Goal: Task Accomplishment & Management: Use online tool/utility

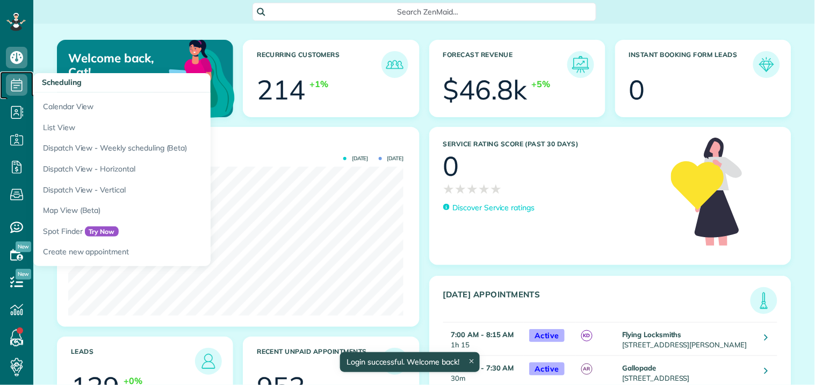
drag, startPoint x: 0, startPoint y: 0, endPoint x: 17, endPoint y: 85, distance: 86.5
click at [17, 85] on use at bounding box center [16, 84] width 11 height 13
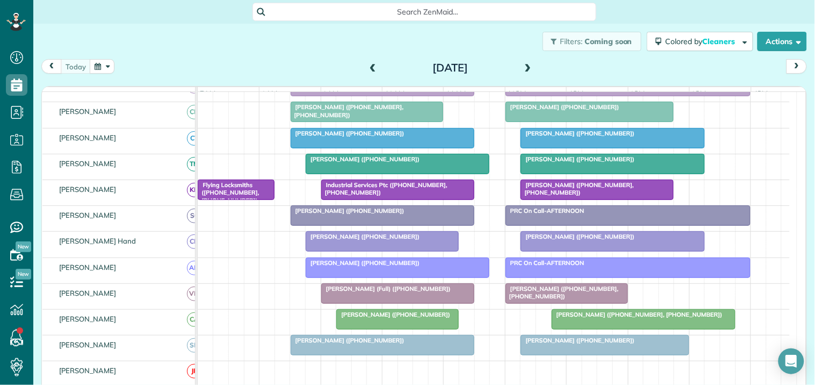
scroll to position [179, 0]
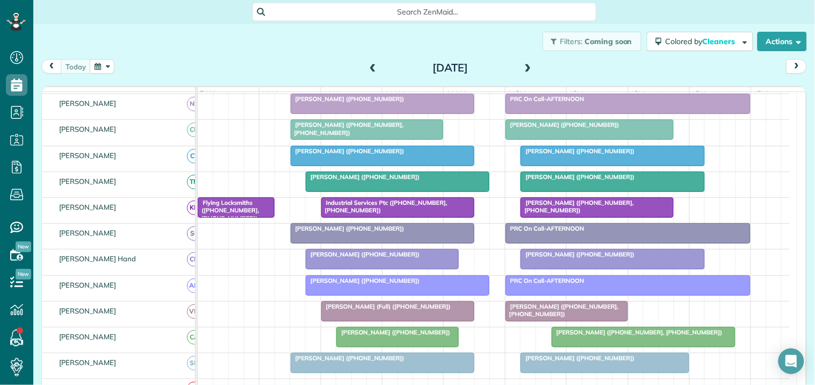
click at [524, 66] on span at bounding box center [528, 68] width 12 height 10
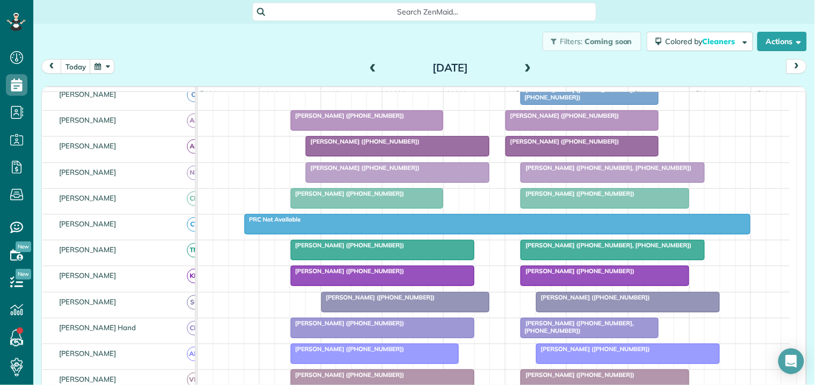
scroll to position [0, 0]
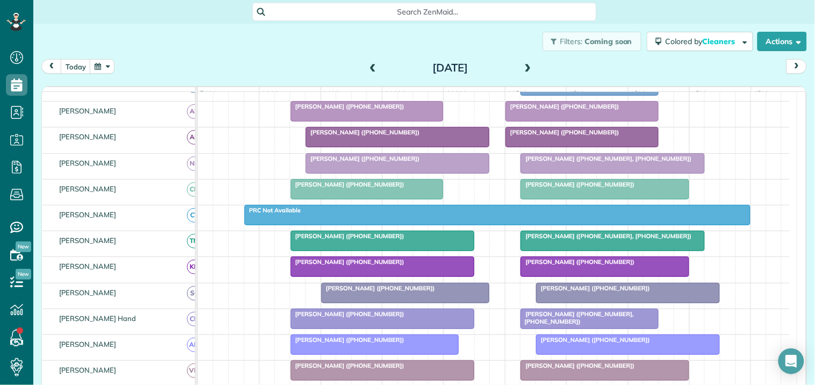
click at [527, 65] on span at bounding box center [528, 68] width 12 height 10
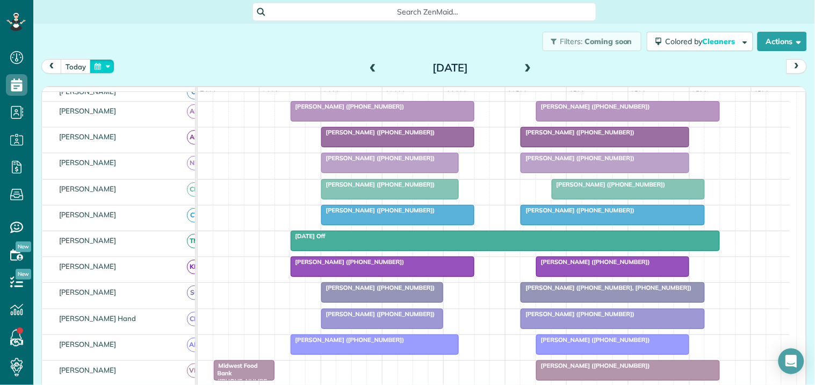
click at [104, 65] on button "button" at bounding box center [102, 66] width 25 height 15
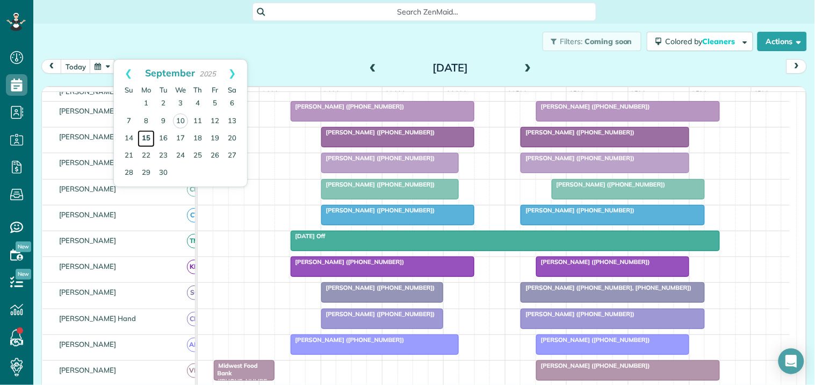
click at [151, 137] on link "15" at bounding box center [146, 138] width 17 height 17
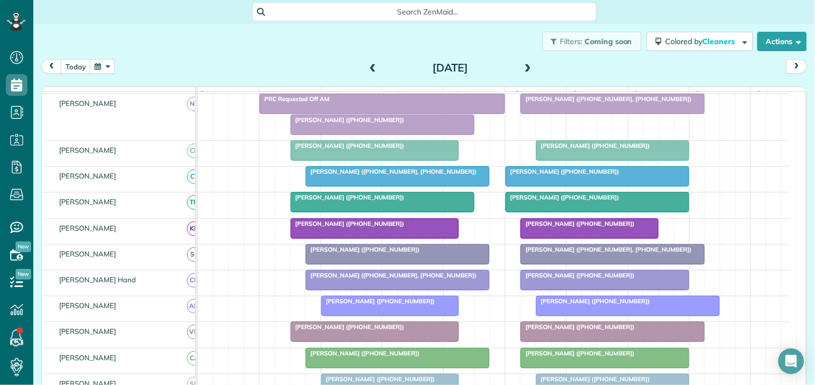
click at [522, 68] on span at bounding box center [528, 68] width 12 height 10
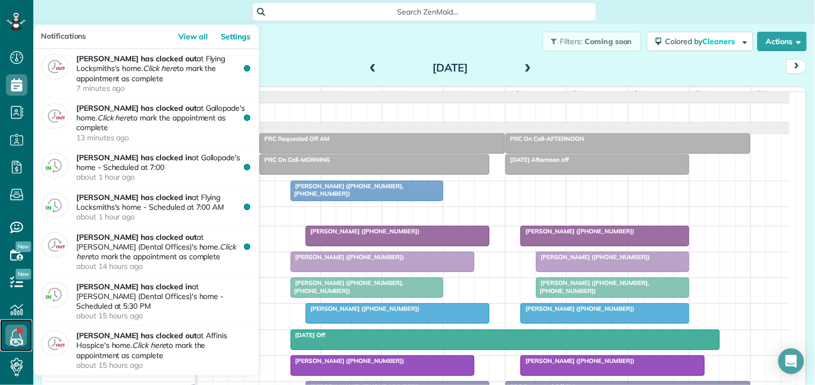
click at [18, 332] on link at bounding box center [16, 335] width 32 height 32
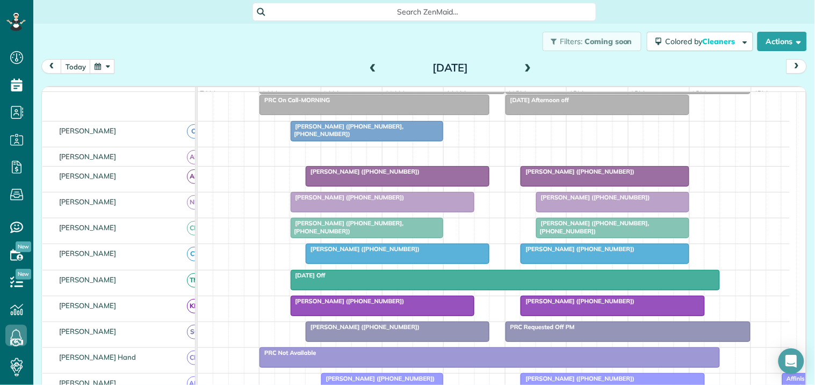
click at [527, 66] on span at bounding box center [528, 68] width 12 height 10
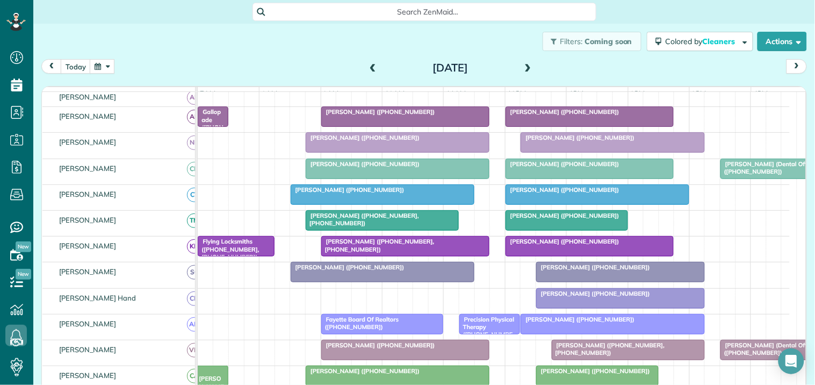
click at [524, 66] on span at bounding box center [528, 68] width 12 height 10
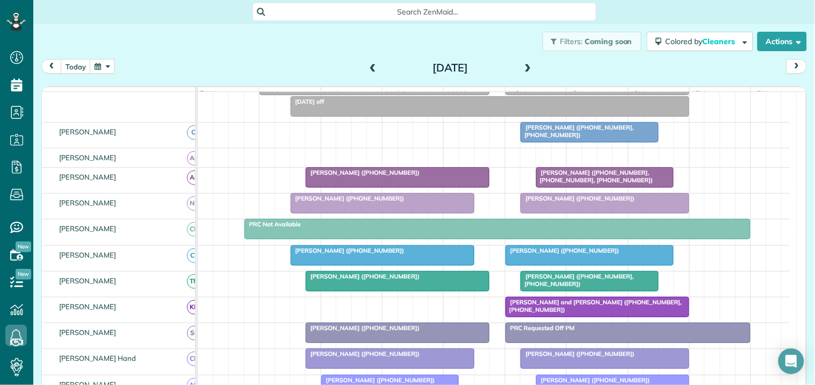
click at [522, 67] on span at bounding box center [528, 68] width 12 height 10
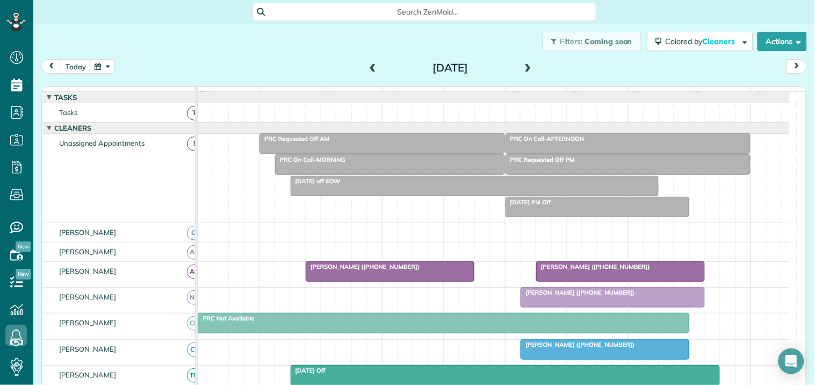
click at [113, 61] on button "button" at bounding box center [102, 66] width 25 height 15
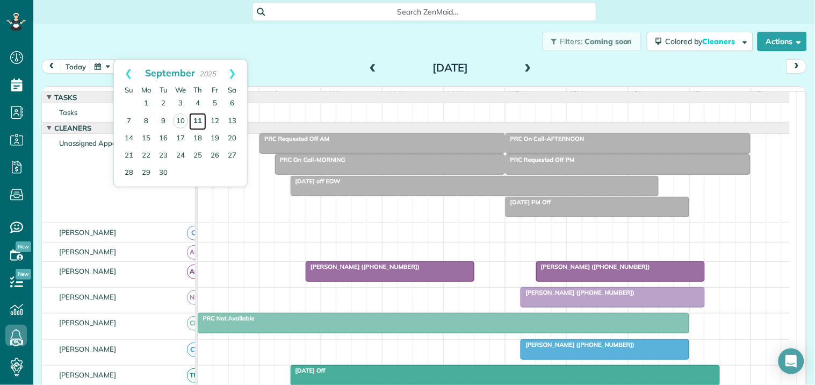
click at [200, 119] on link "11" at bounding box center [197, 121] width 17 height 17
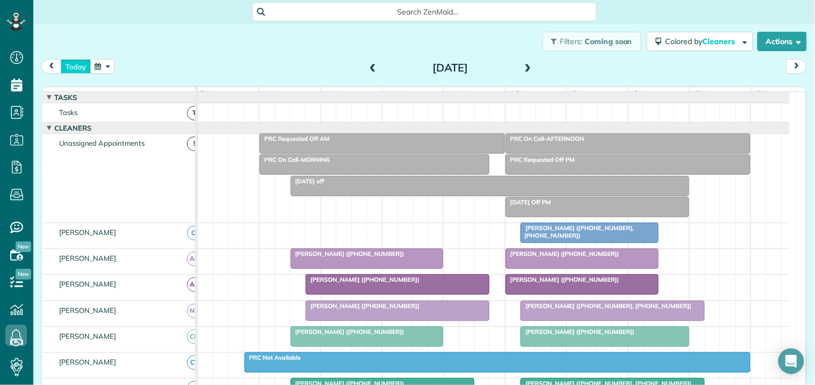
click at [81, 68] on button "today" at bounding box center [76, 66] width 30 height 15
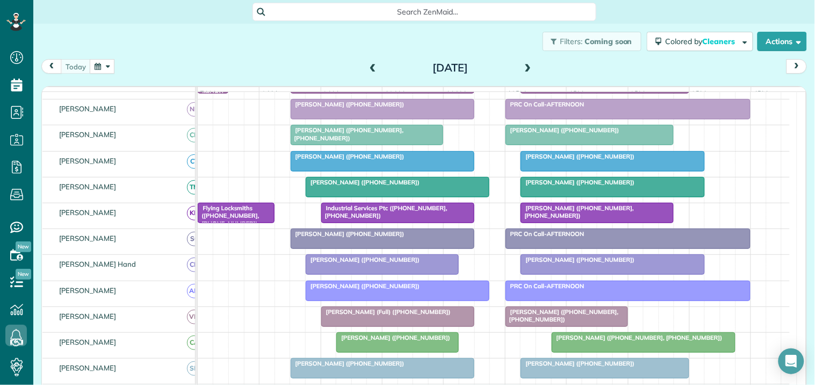
scroll to position [239, 0]
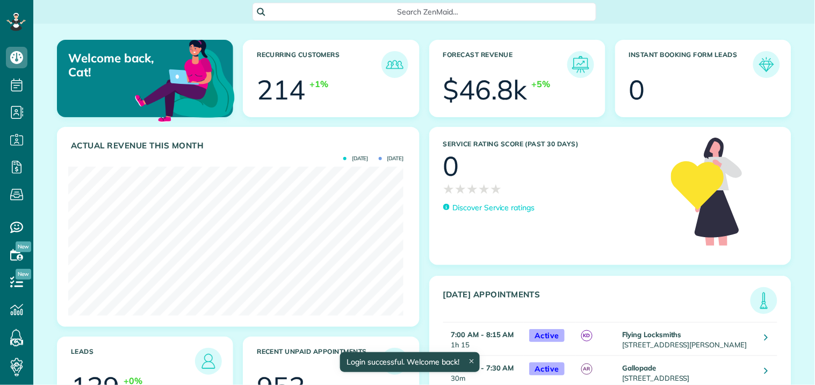
scroll to position [149, 335]
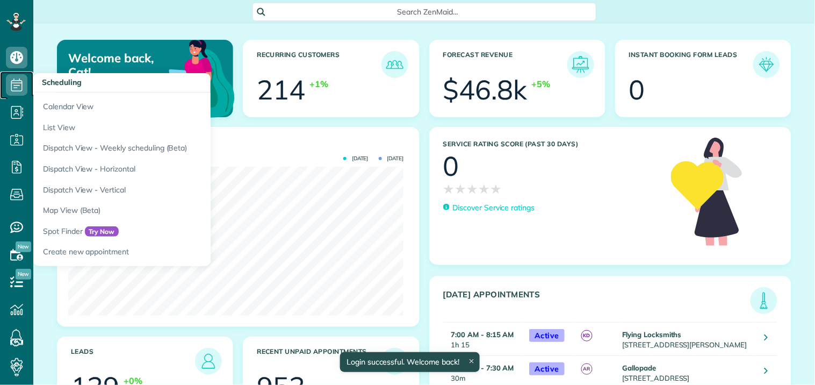
click at [22, 81] on use at bounding box center [16, 84] width 11 height 13
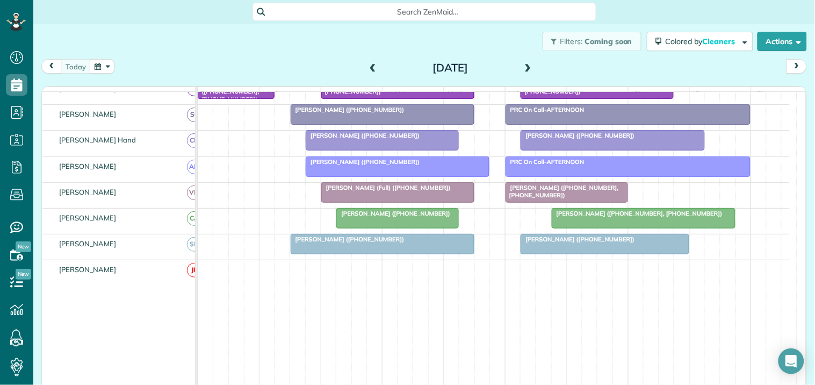
scroll to position [298, 0]
click at [621, 217] on span "Diane Allen (+14047735328, +16784786390)" at bounding box center [637, 213] width 172 height 8
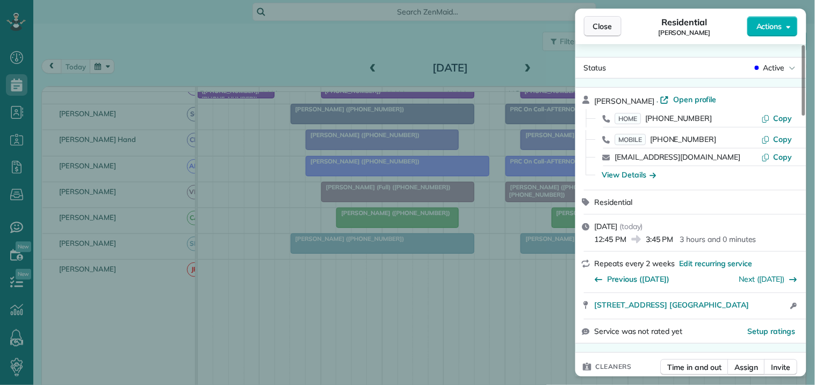
click at [608, 22] on span "Close" at bounding box center [602, 26] width 19 height 11
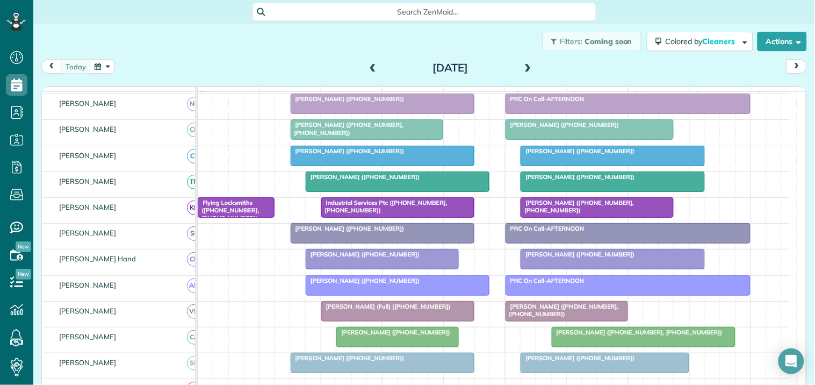
scroll to position [60, 0]
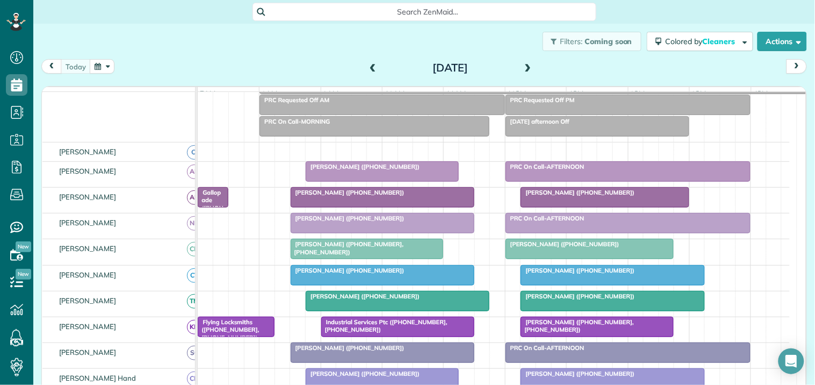
click at [316, 47] on div "Filters: Coming soon Colored by Cleaners Color by Cleaner Color by Team Color b…" at bounding box center [424, 41] width 782 height 35
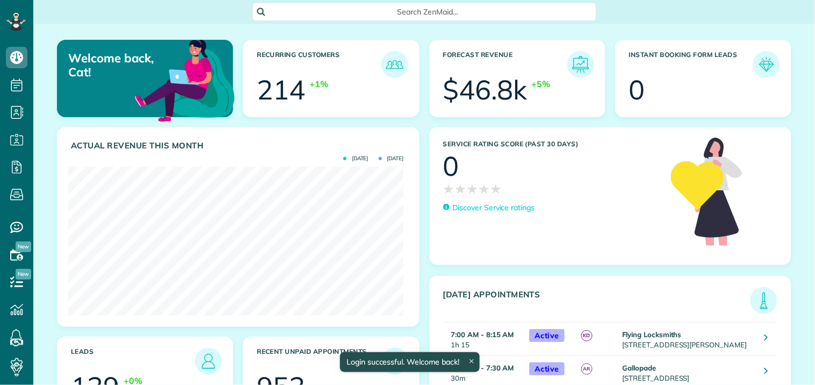
scroll to position [149, 335]
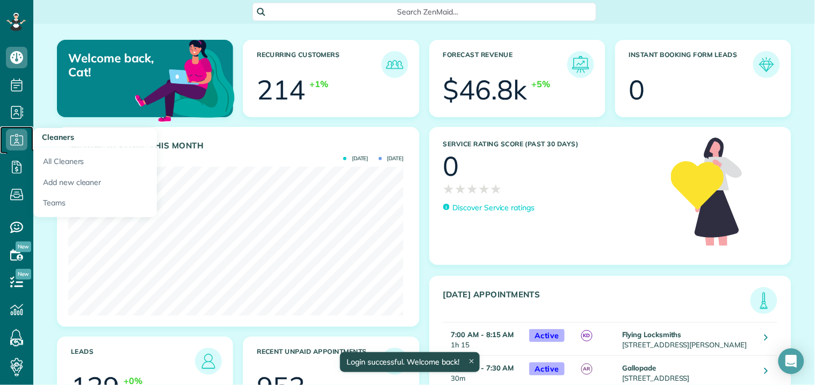
click at [19, 135] on use at bounding box center [16, 139] width 13 height 11
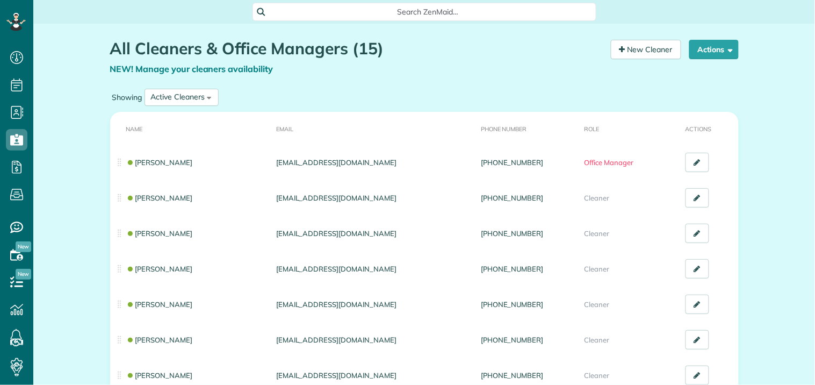
scroll to position [4, 4]
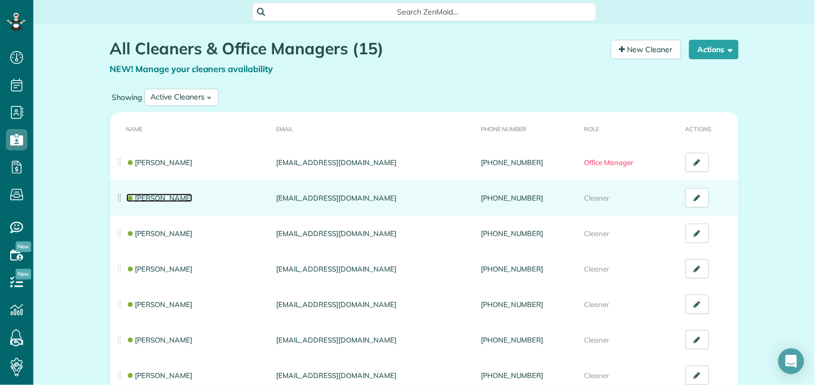
click at [162, 196] on link "[PERSON_NAME]" at bounding box center [159, 198] width 67 height 9
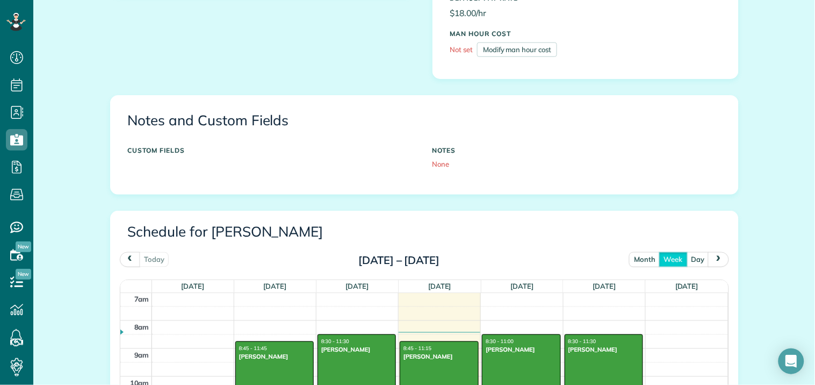
scroll to position [298, 0]
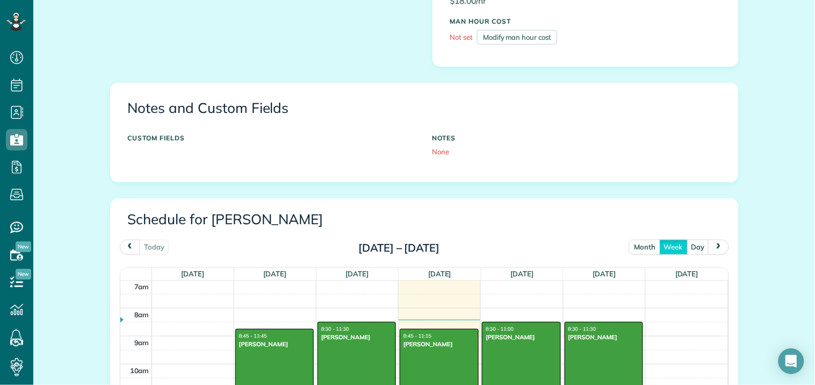
click at [632, 242] on button "month" at bounding box center [644, 247] width 31 height 15
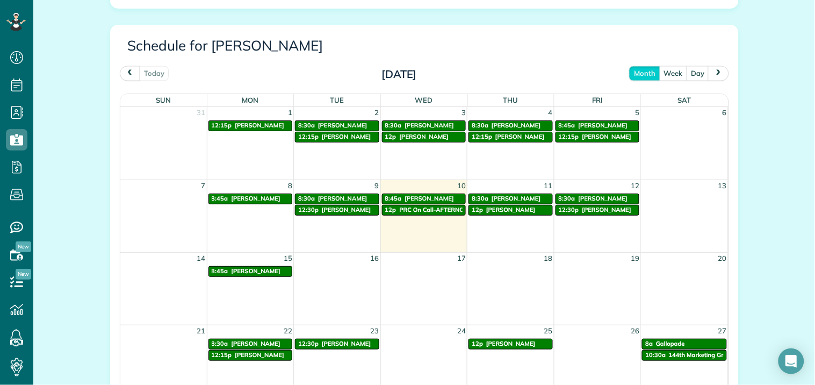
scroll to position [477, 0]
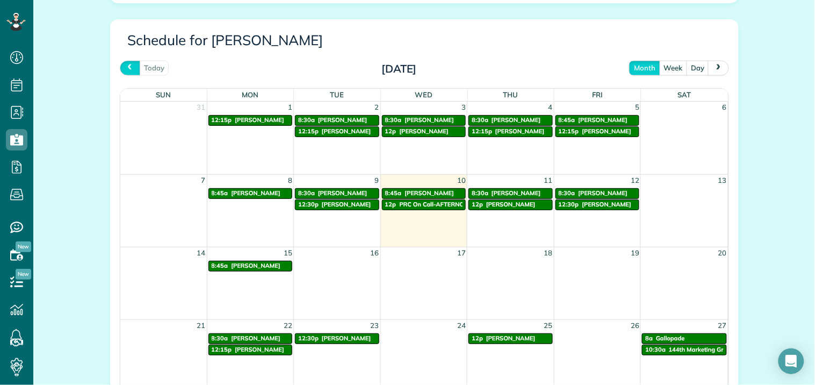
click at [130, 66] on button "prev" at bounding box center [130, 68] width 20 height 15
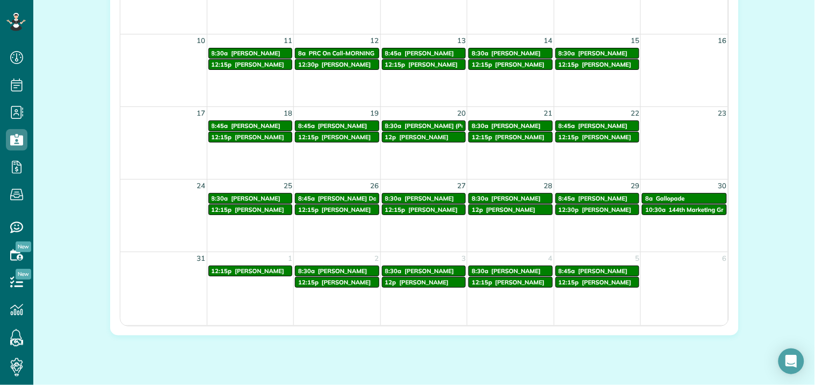
scroll to position [662, 0]
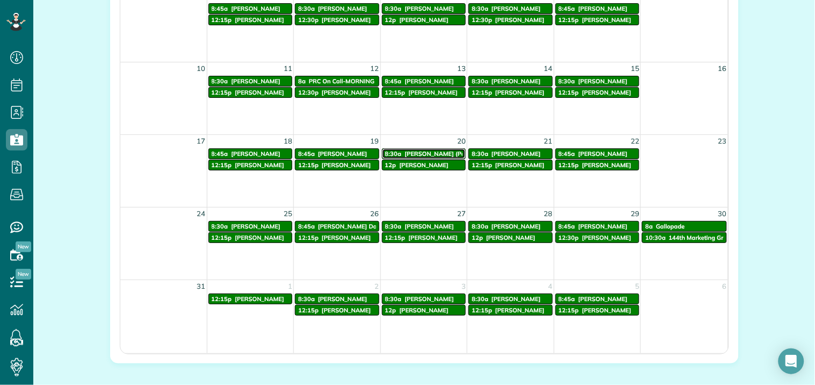
click at [432, 153] on span "Ben Lisicia (Peak Master Leasing)" at bounding box center [461, 154] width 113 height 8
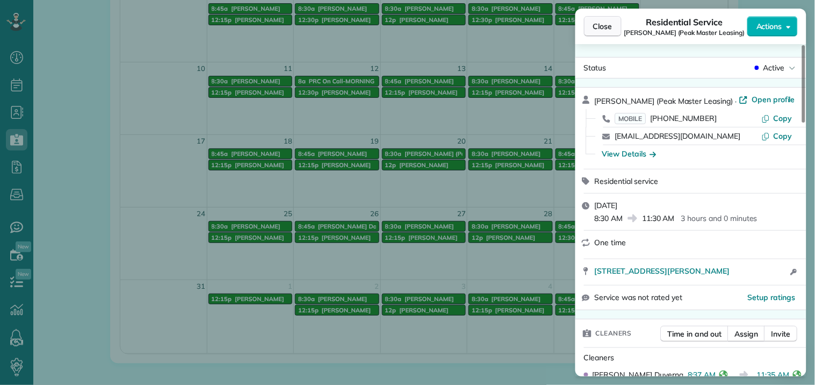
click at [606, 30] on span "Close" at bounding box center [602, 26] width 19 height 11
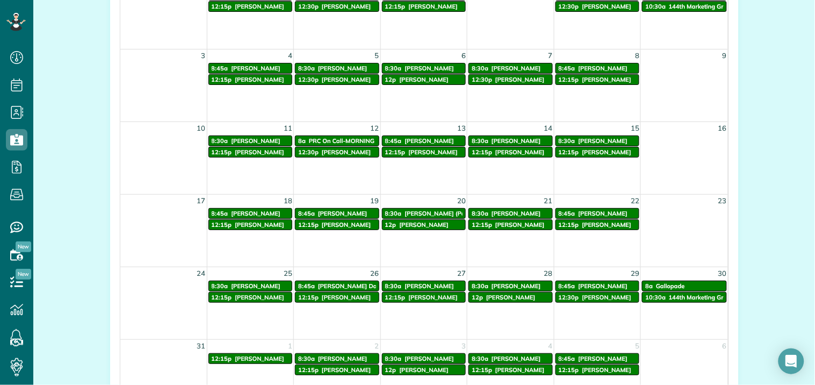
scroll to position [543, 0]
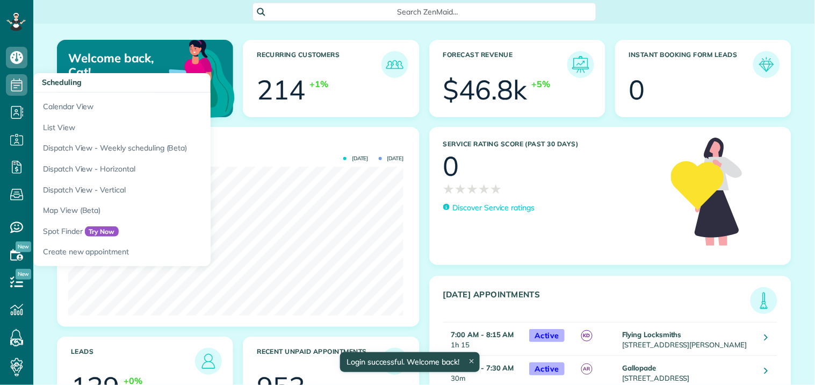
scroll to position [149, 335]
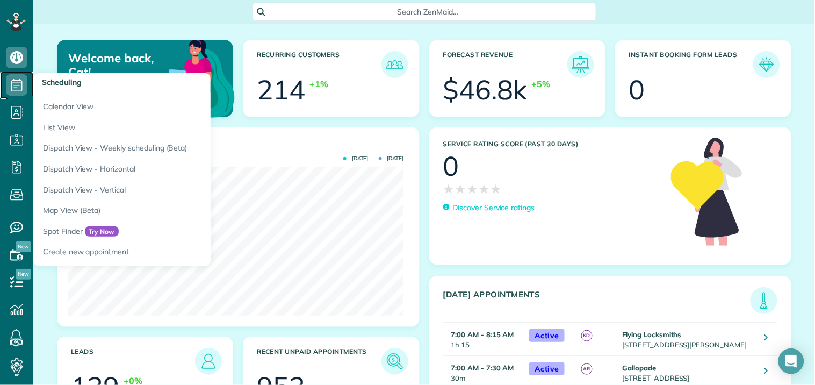
click at [12, 80] on icon at bounding box center [17, 85] width 22 height 22
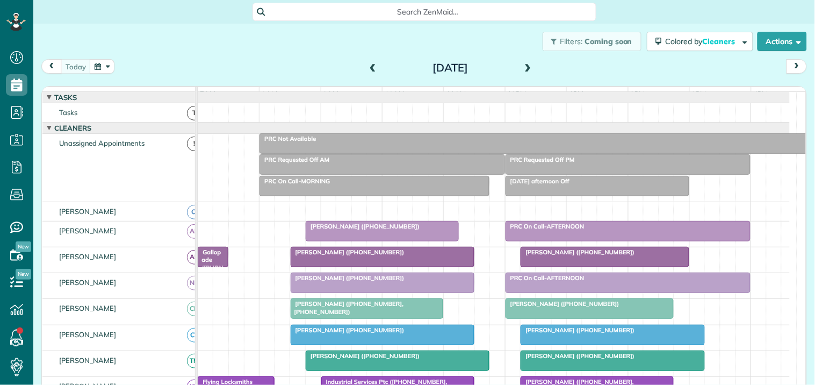
scroll to position [4, 4]
click at [575, 230] on span "PRC On Call-AFTERNOON" at bounding box center [545, 227] width 80 height 8
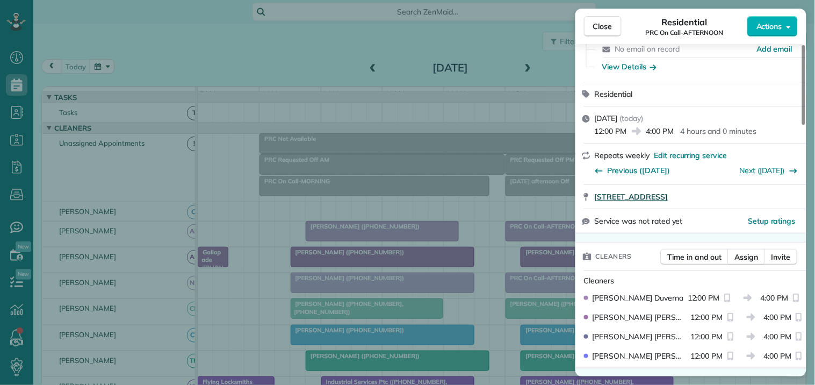
scroll to position [179, 0]
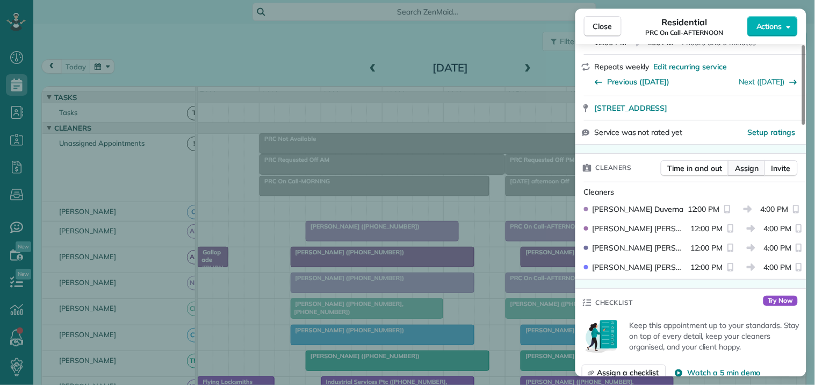
click at [743, 166] on span "Assign" at bounding box center [747, 168] width 24 height 11
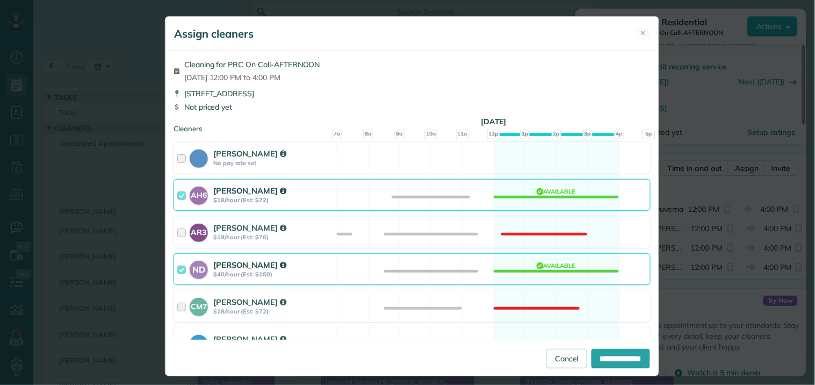
click at [538, 197] on div "AH6 [PERSON_NAME] $18/hour (Est: $72) Available" at bounding box center [412, 195] width 477 height 32
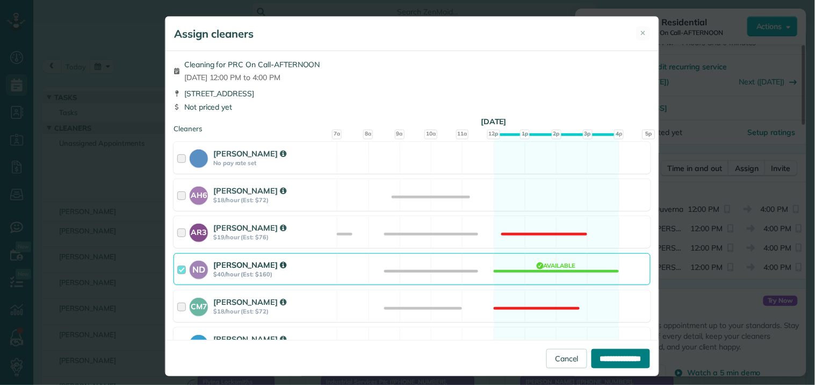
click at [608, 360] on input "**********" at bounding box center [621, 358] width 59 height 19
type input "**********"
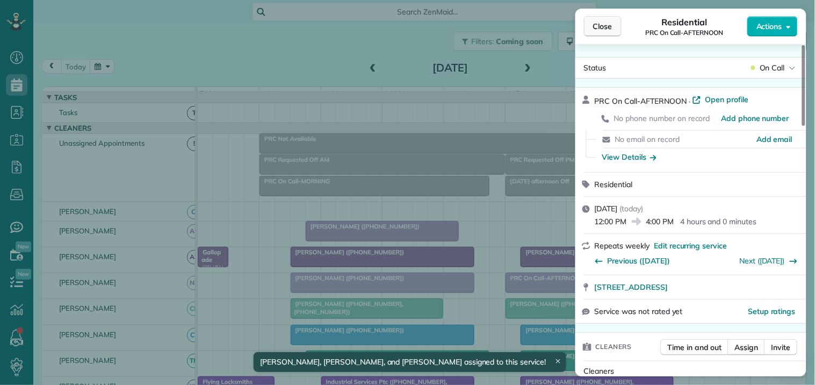
click at [609, 25] on span "Close" at bounding box center [602, 26] width 19 height 11
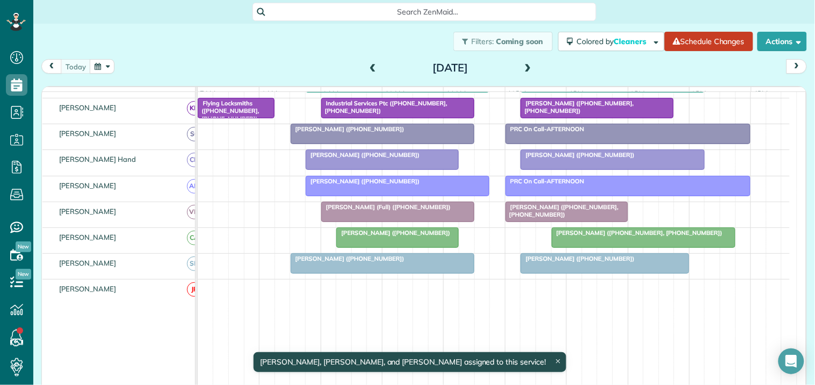
scroll to position [350, 0]
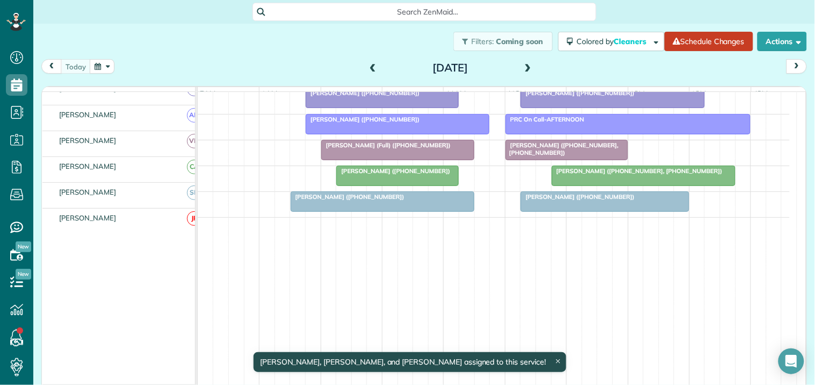
click at [590, 173] on span "[PERSON_NAME] ([PHONE_NUMBER], [PHONE_NUMBER])" at bounding box center [637, 171] width 172 height 8
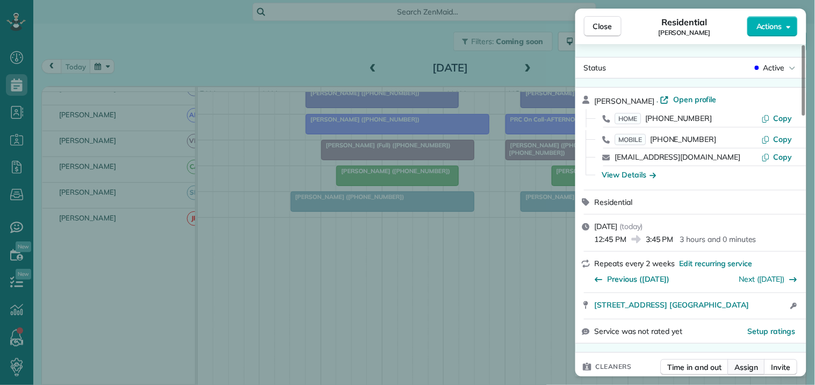
click at [754, 363] on span "Assign" at bounding box center [747, 367] width 24 height 11
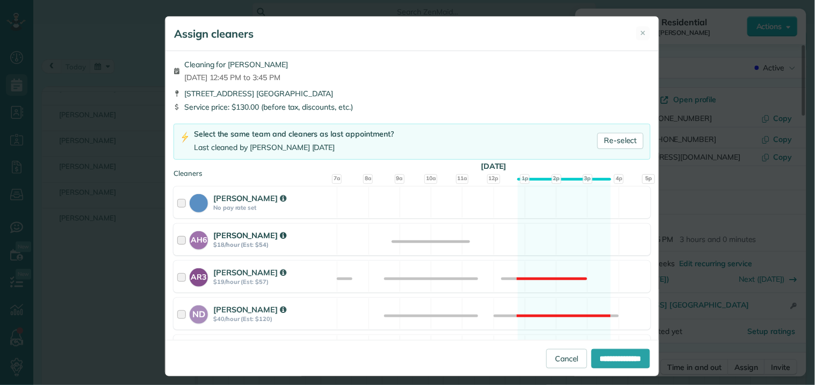
click at [544, 235] on div "AH6 [PERSON_NAME] $18/hour (Est: $54) Available" at bounding box center [412, 240] width 477 height 32
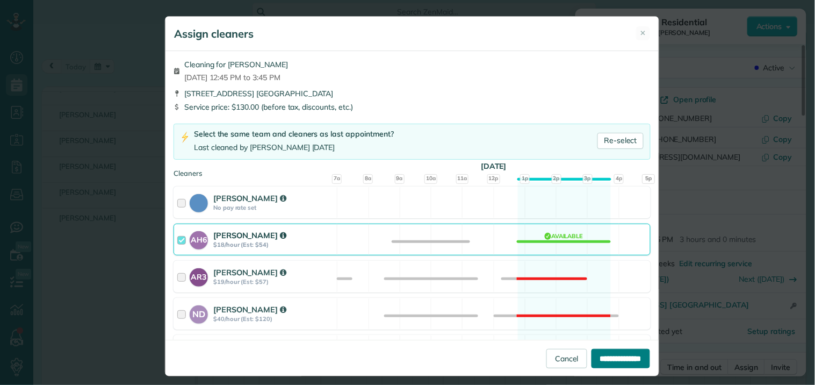
click at [613, 362] on input "**********" at bounding box center [621, 358] width 59 height 19
type input "**********"
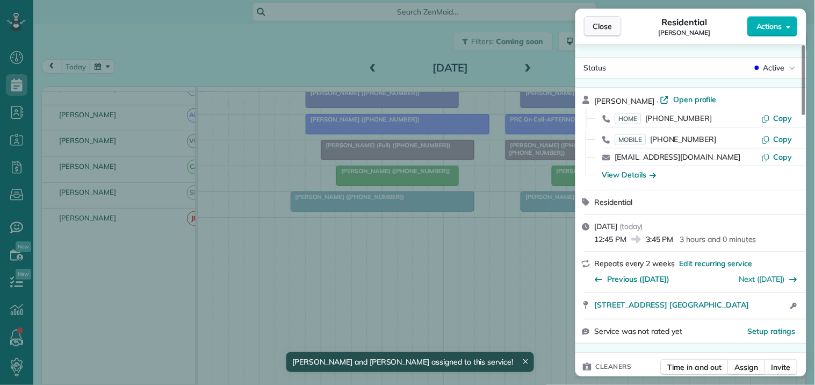
click at [598, 25] on span "Close" at bounding box center [602, 26] width 19 height 11
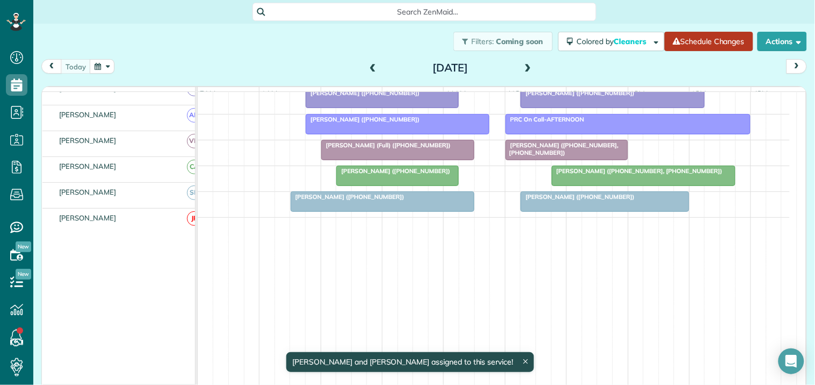
click at [706, 44] on link "Schedule Changes" at bounding box center [709, 41] width 89 height 19
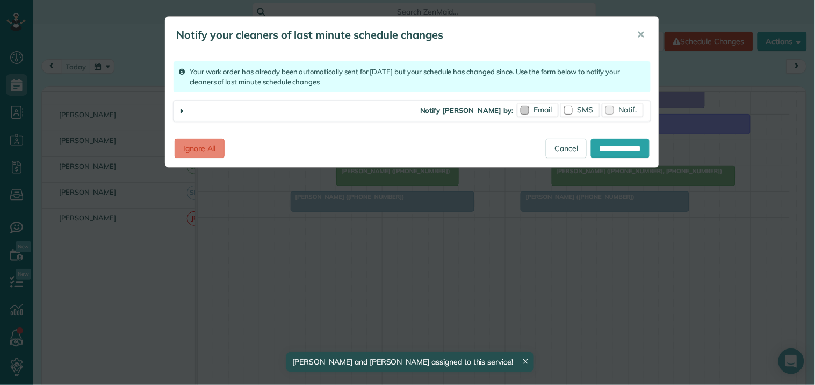
click at [527, 109] on div at bounding box center [525, 110] width 9 height 9
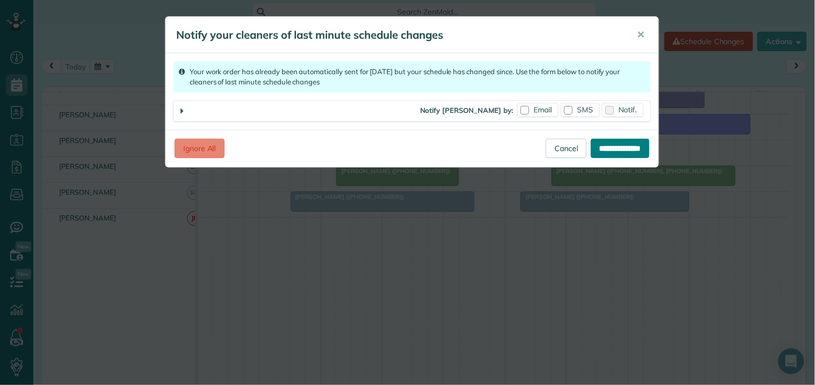
click at [624, 151] on input "**********" at bounding box center [620, 148] width 59 height 19
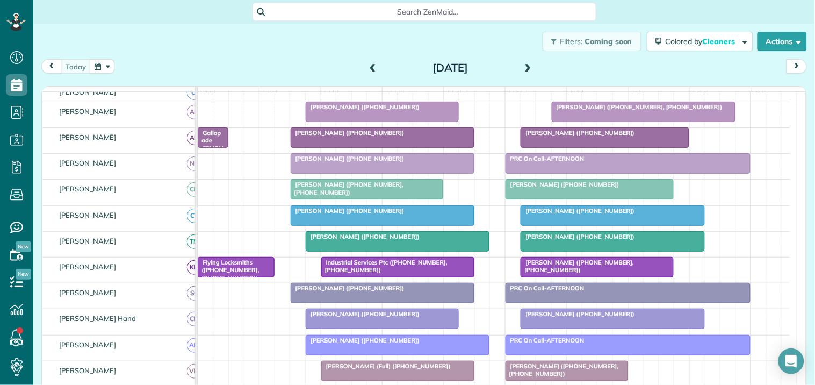
scroll to position [179, 0]
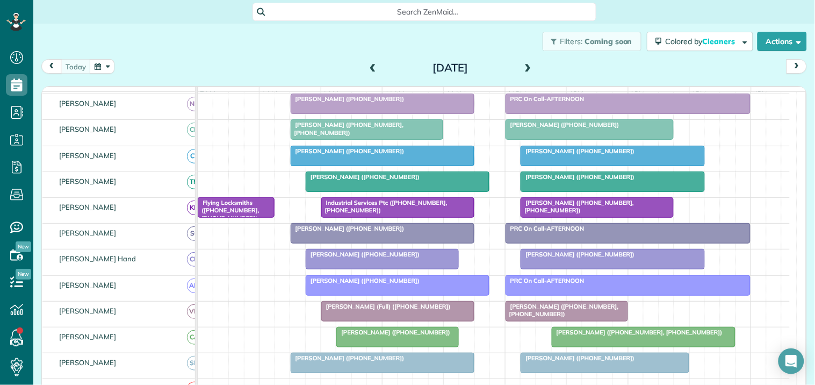
click at [410, 269] on div at bounding box center [382, 258] width 152 height 19
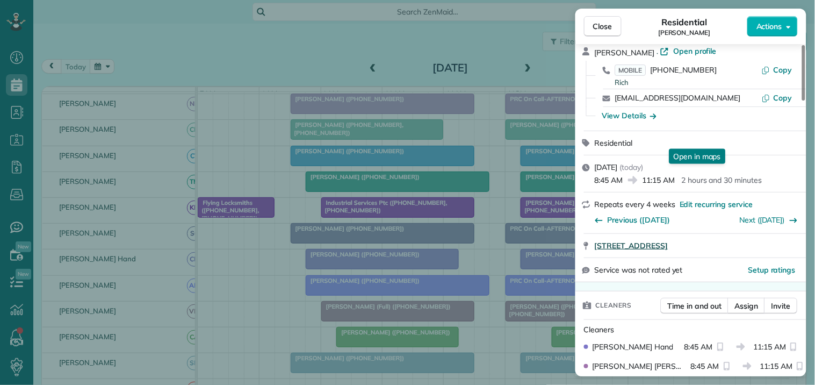
scroll to position [179, 0]
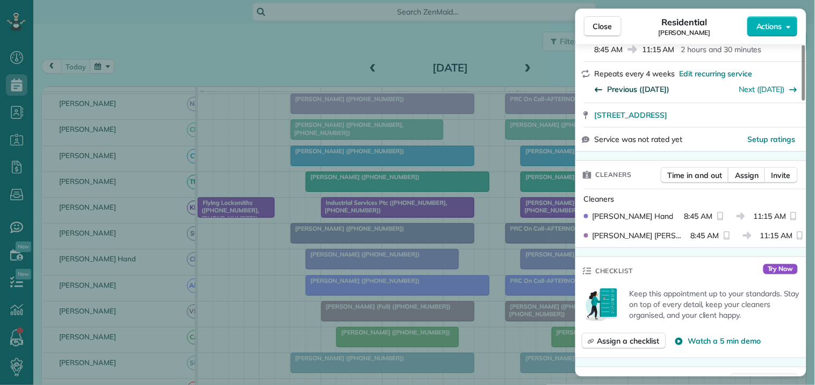
click at [626, 87] on span "Previous (Aug 13)" at bounding box center [639, 89] width 62 height 11
click at [608, 24] on span "Close" at bounding box center [602, 26] width 19 height 11
